Goal: Check status: Check status

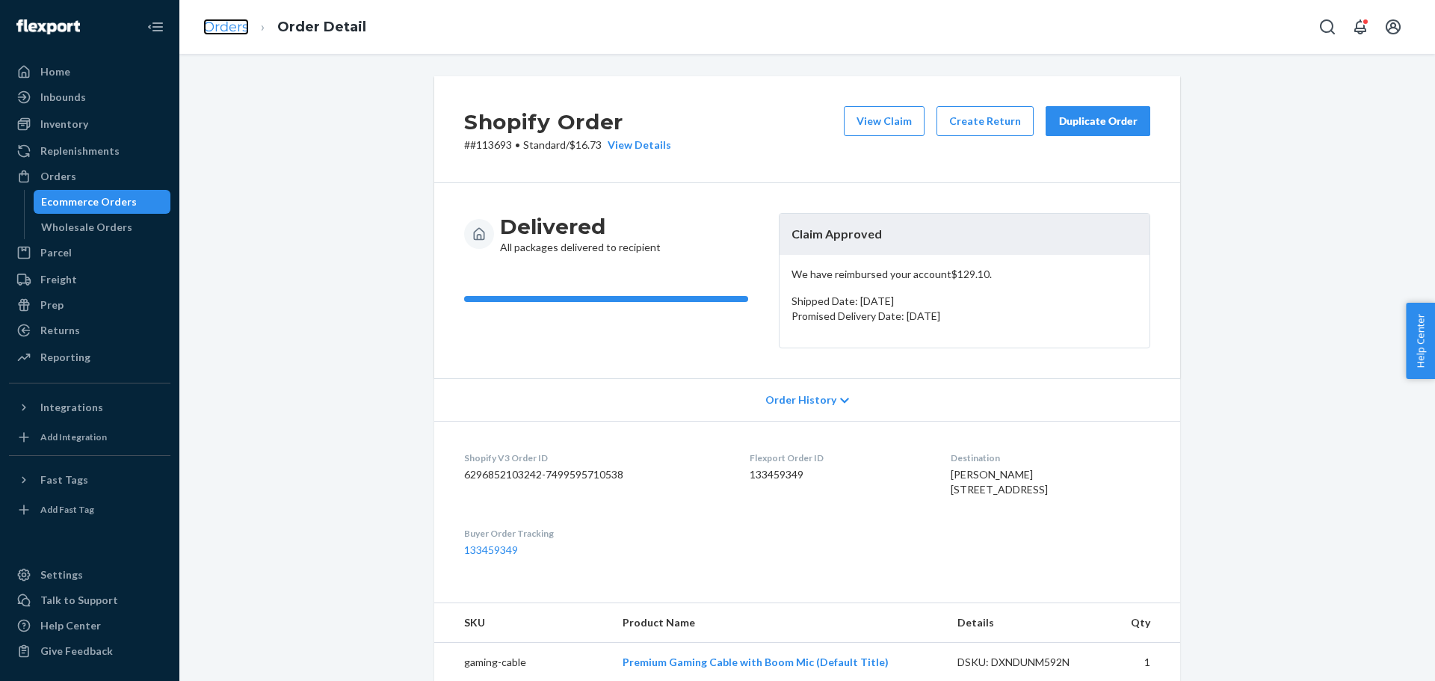
click at [241, 31] on link "Orders" at bounding box center [226, 27] width 46 height 16
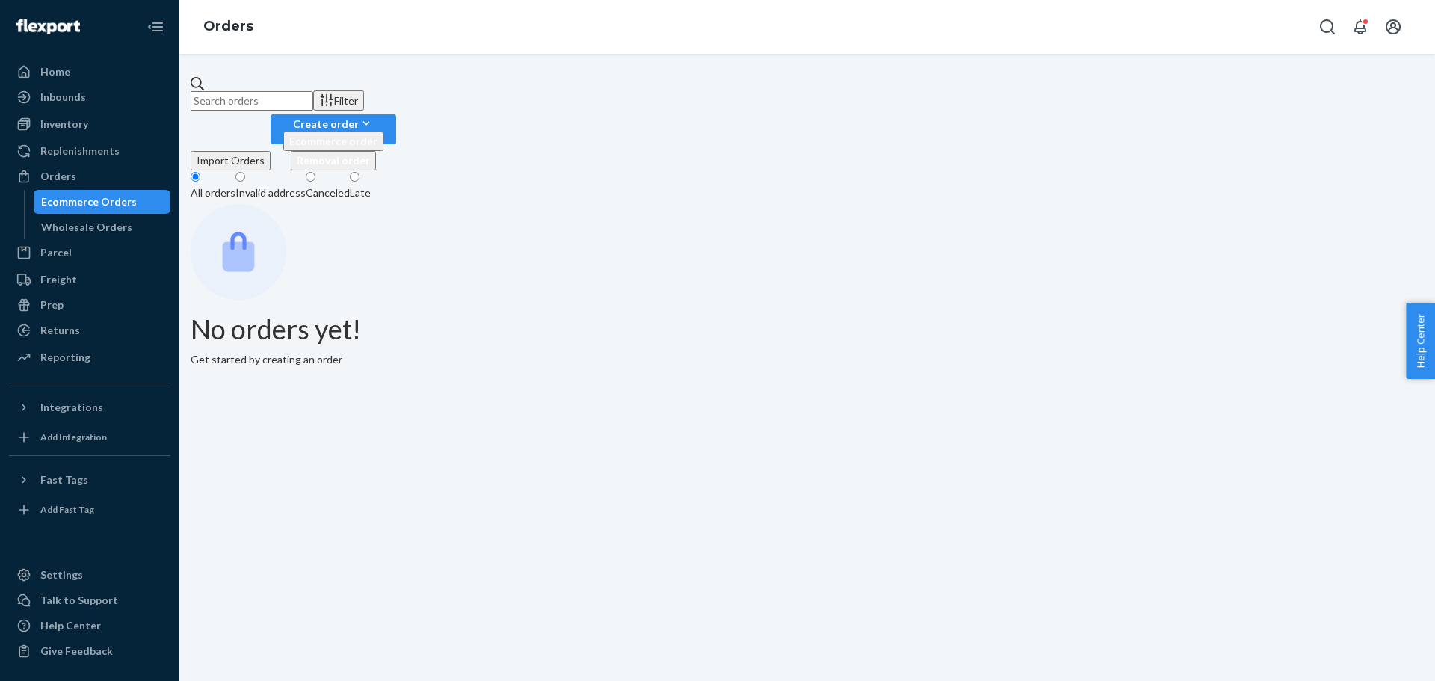
click at [313, 91] on input "text" at bounding box center [252, 100] width 123 height 19
paste input "[EMAIL_ADDRESS][DOMAIN_NAME]"
type input "[EMAIL_ADDRESS][DOMAIN_NAME]"
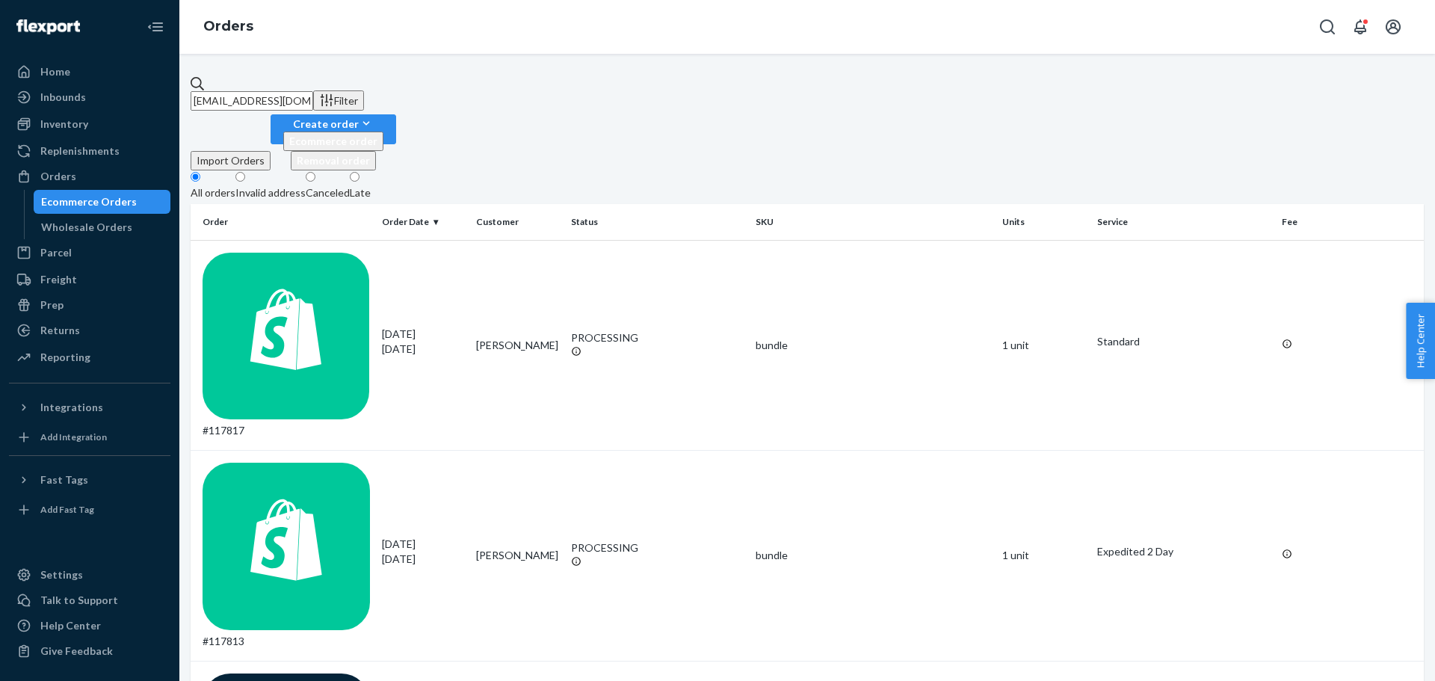
click at [313, 98] on input "[EMAIL_ADDRESS][DOMAIN_NAME]" at bounding box center [252, 100] width 123 height 19
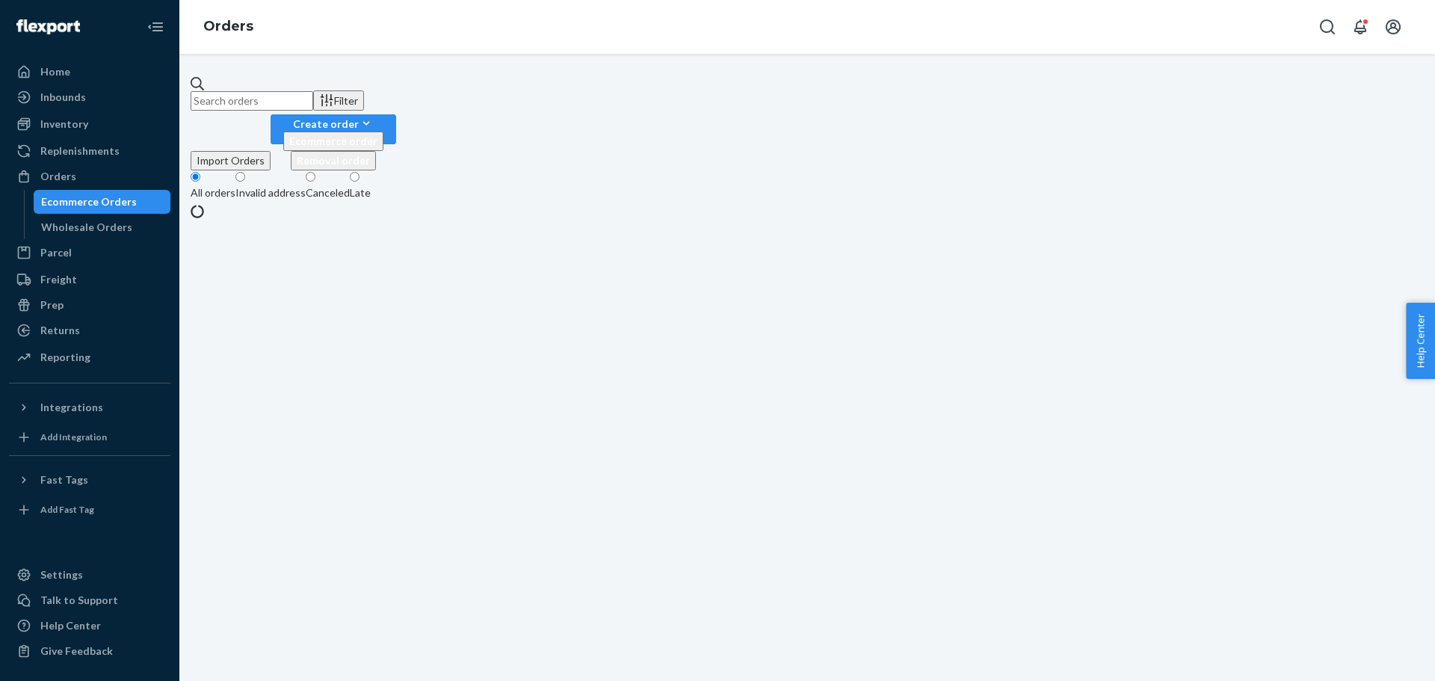
paste input "[EMAIL_ADDRESS][DOMAIN_NAME]"
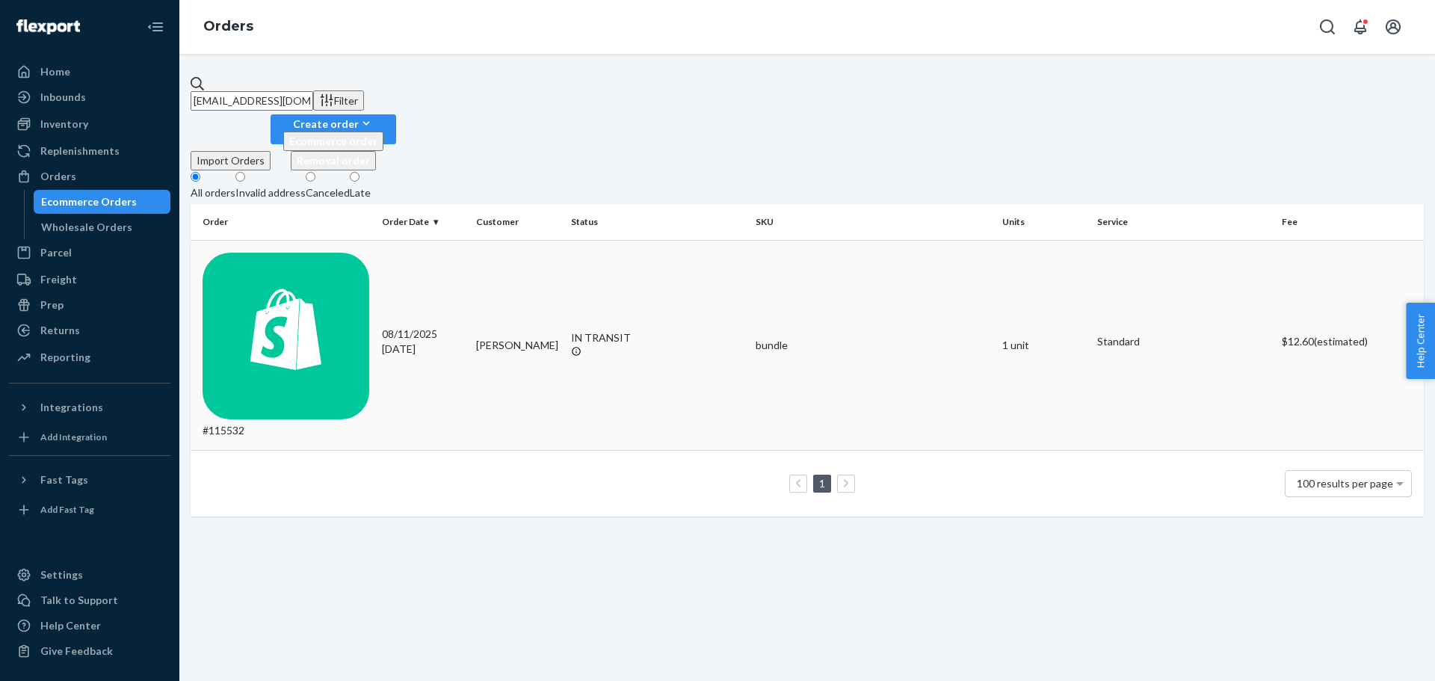
type input "[EMAIL_ADDRESS][DOMAIN_NAME]"
click at [543, 240] on td "[PERSON_NAME]" at bounding box center [517, 345] width 95 height 211
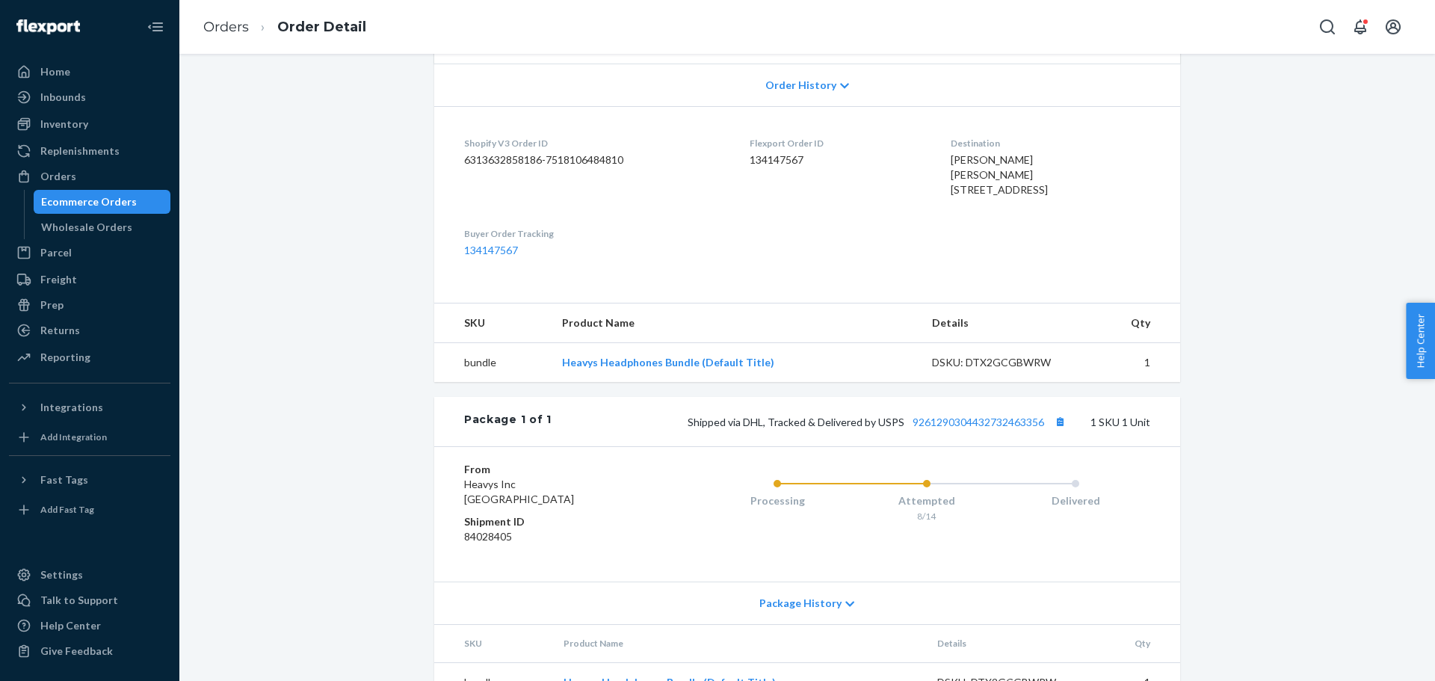
scroll to position [380, 0]
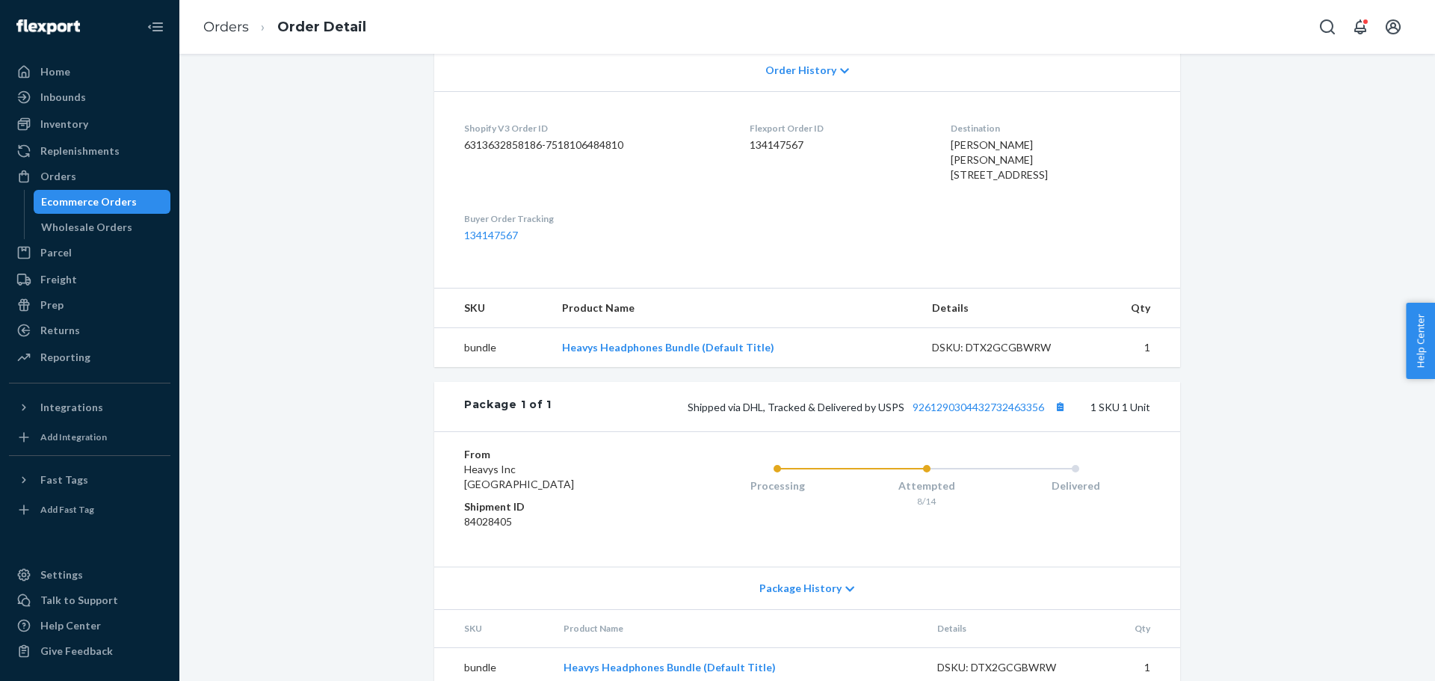
click at [967, 397] on div "Shipped via DHL, Tracked & Delivered by USPS 9261290304432732463356 1 SKU 1 Unit" at bounding box center [851, 406] width 599 height 19
click at [973, 401] on link "9261290304432732463356" at bounding box center [979, 407] width 132 height 13
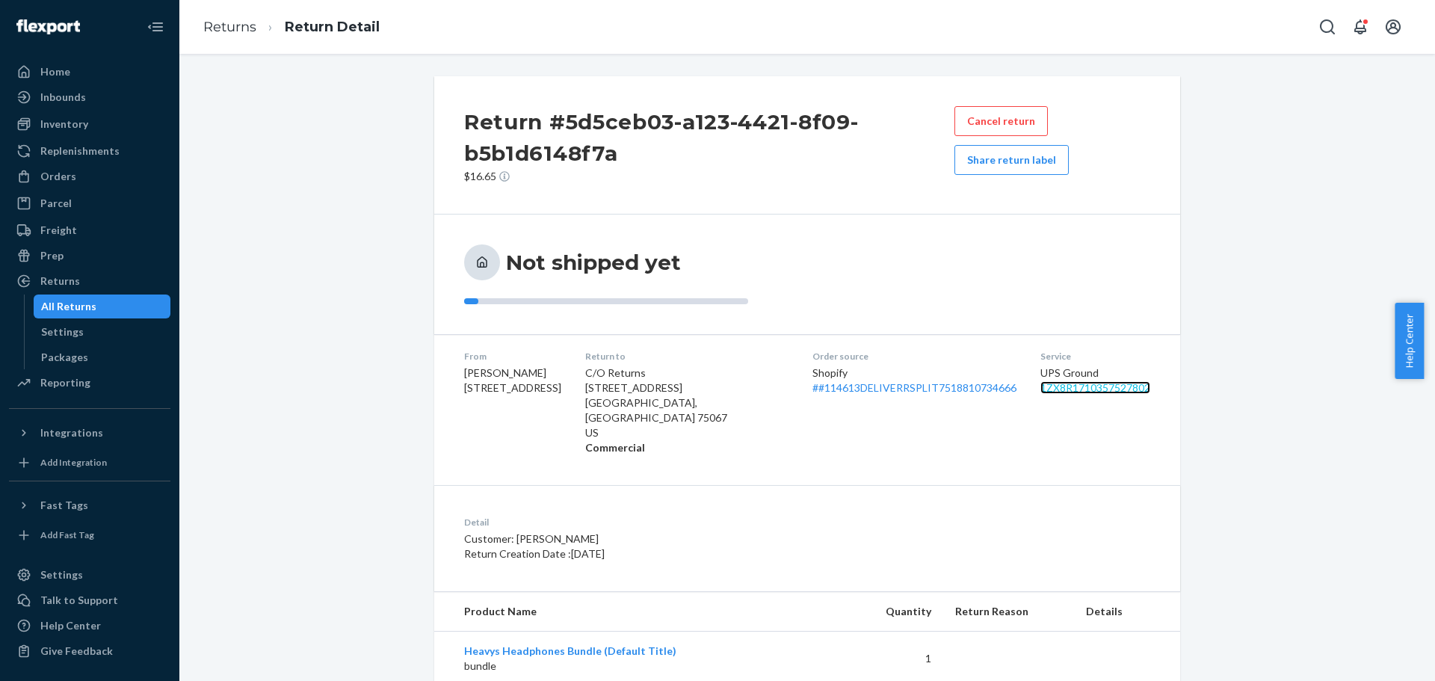
click at [1043, 384] on link "1ZX8R1710357527802" at bounding box center [1096, 387] width 110 height 13
